Goal: Task Accomplishment & Management: Manage account settings

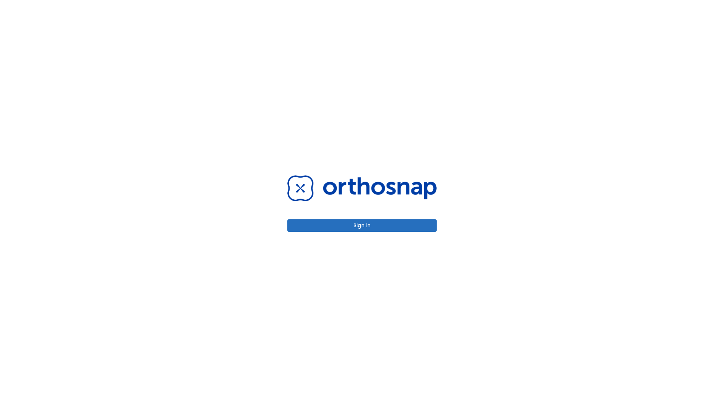
click at [362, 225] on button "Sign in" at bounding box center [361, 225] width 149 height 12
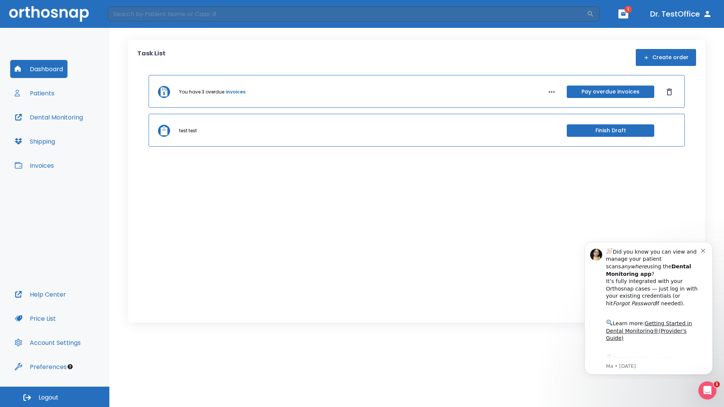
click at [55, 397] on span "Logout" at bounding box center [48, 398] width 20 height 8
